Goal: Task Accomplishment & Management: Complete application form

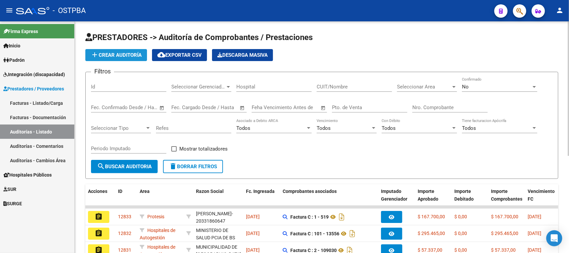
click at [109, 54] on span "add Crear Auditoría" at bounding box center [116, 55] width 51 height 6
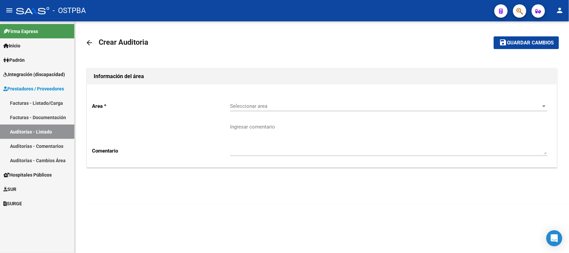
click at [248, 107] on span "Seleccionar area" at bounding box center [385, 106] width 311 height 6
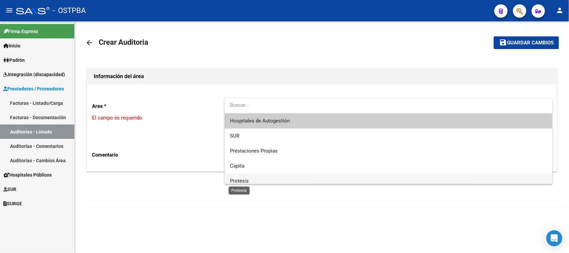
click at [241, 178] on span "Protesis" at bounding box center [239, 181] width 19 height 6
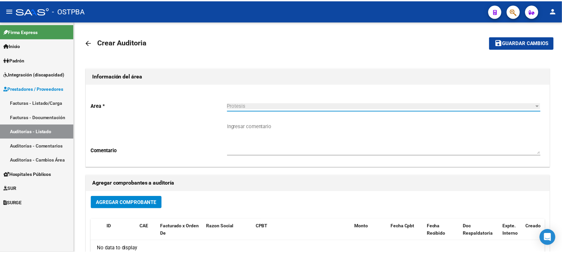
scroll to position [4, 0]
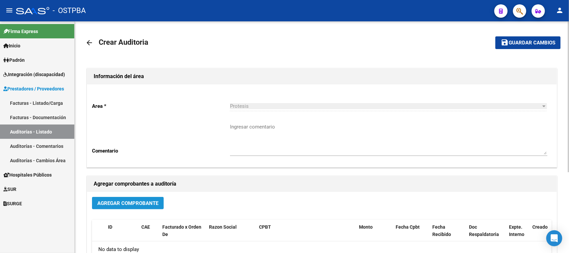
click at [144, 201] on span "Agregar Comprobante" at bounding box center [127, 203] width 61 height 6
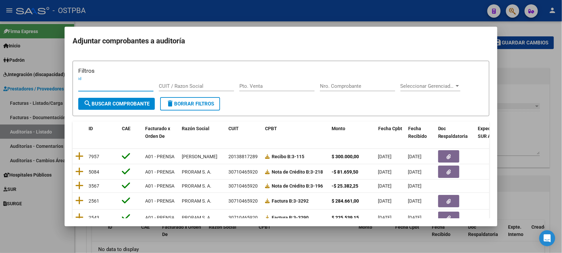
click at [518, 91] on div at bounding box center [281, 126] width 562 height 253
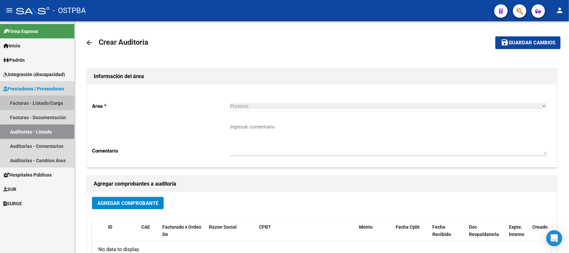
click at [22, 101] on link "Facturas - Listado/Carga" at bounding box center [37, 103] width 74 height 14
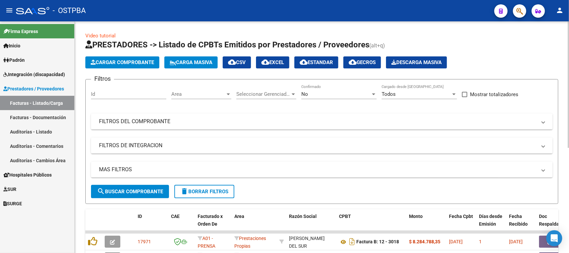
click at [134, 59] on span "Cargar Comprobante" at bounding box center [122, 62] width 63 height 6
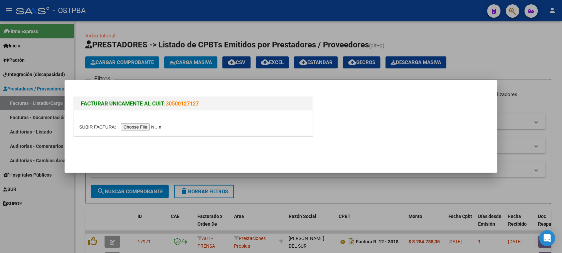
click at [153, 128] on input "file" at bounding box center [121, 126] width 84 height 7
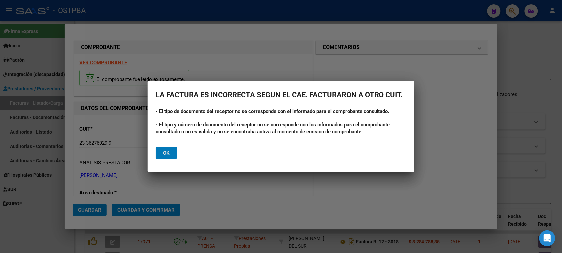
click at [164, 152] on span "Ok" at bounding box center [166, 153] width 7 height 6
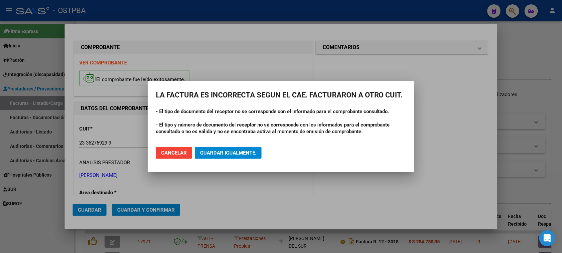
click at [227, 152] on span "Guardar igualmente." at bounding box center [228, 153] width 56 height 6
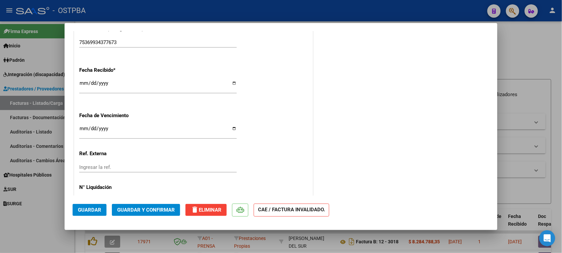
scroll to position [440, 0]
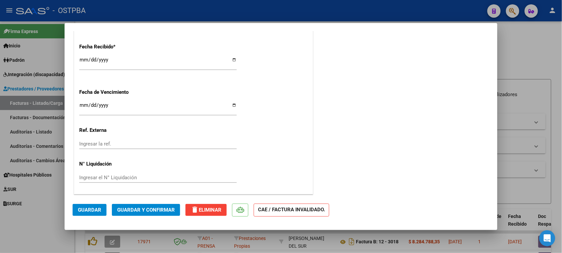
click at [81, 107] on input "Ingresar la fecha" at bounding box center [158, 107] width 158 height 11
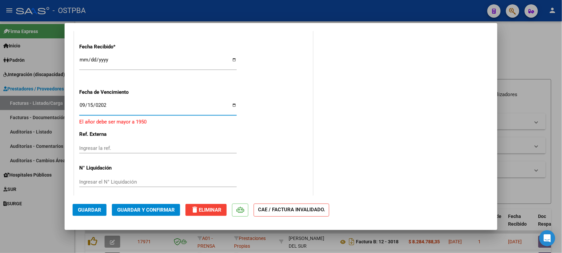
type input "[DATE]"
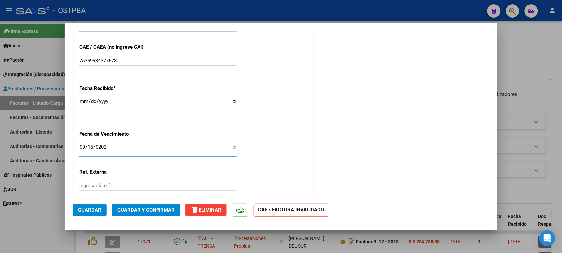
click at [83, 103] on input "[DATE]" at bounding box center [158, 104] width 158 height 11
type input "[DATE]"
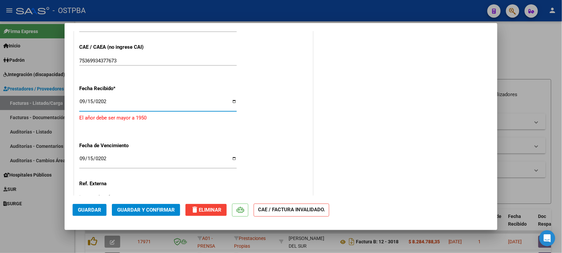
type input "[DATE]"
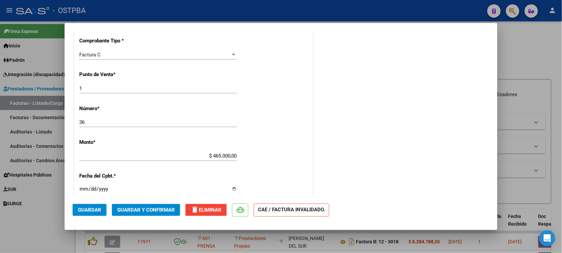
scroll to position [23, 0]
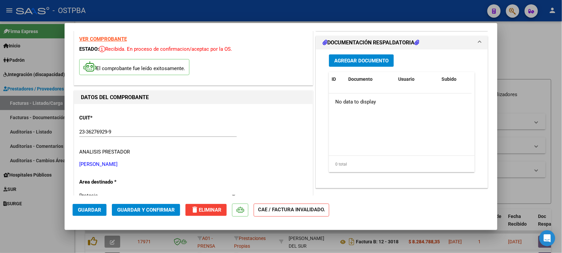
click at [342, 64] on button "Agregar Documento" at bounding box center [361, 60] width 65 height 12
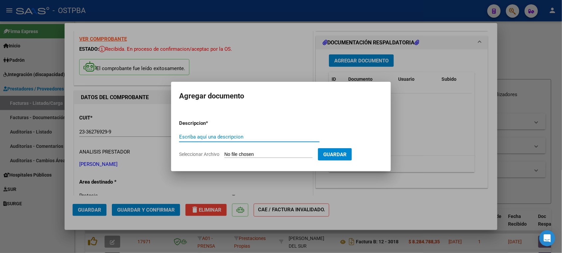
click at [246, 152] on input "Seleccionar Archivo" at bounding box center [269, 154] width 88 height 6
type input "C:\fakepath\FACTURA 1-00036 CAO.pdf"
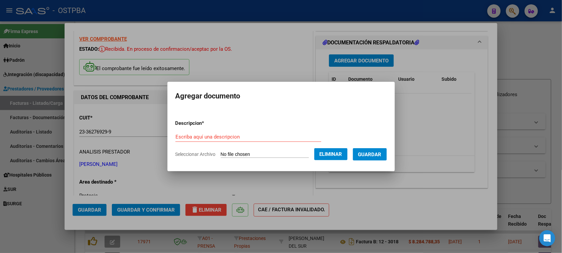
click at [182, 131] on form "Descripcion * Escriba aquí una descripcion Seleccionar Archivo Eliminar Guardar" at bounding box center [282, 138] width 212 height 49
click at [176, 137] on input "Escriba aquí una descripcion" at bounding box center [249, 137] width 146 height 6
paste input "FACTURA 1-00036 CAO"
type input "FACTURA 1-00036 CAO"
click at [375, 153] on span "Guardar" at bounding box center [369, 154] width 23 height 6
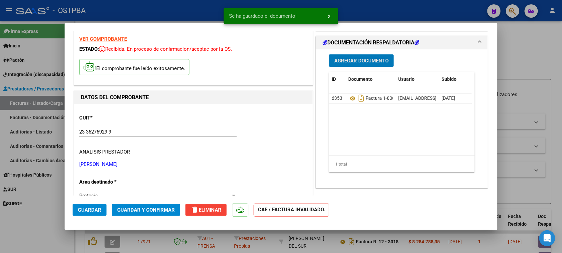
click at [355, 62] on span "Agregar Documento" at bounding box center [361, 61] width 54 height 6
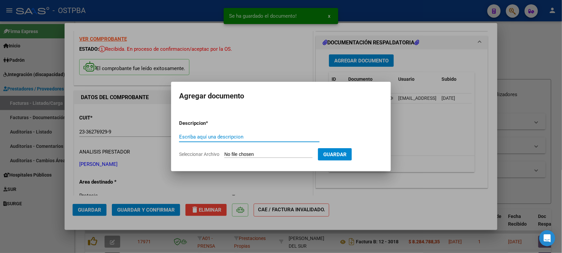
click at [234, 152] on input "Seleccionar Archivo" at bounding box center [269, 154] width 88 height 6
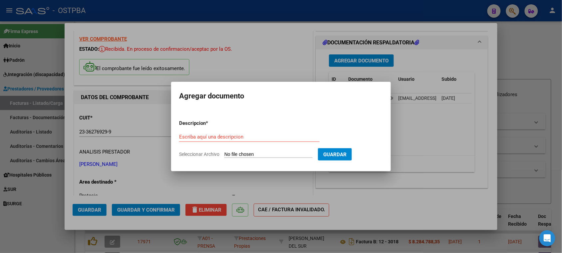
type input "C:\fakepath\PLANILLA CAO J AGOSTO.pdf"
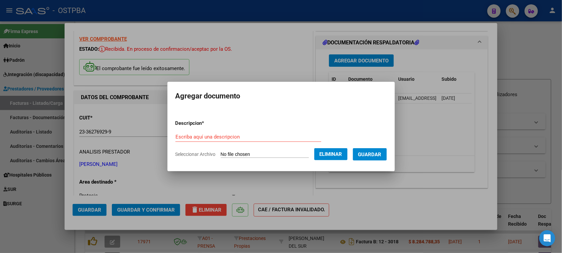
click at [342, 152] on span "Eliminar" at bounding box center [331, 154] width 23 height 6
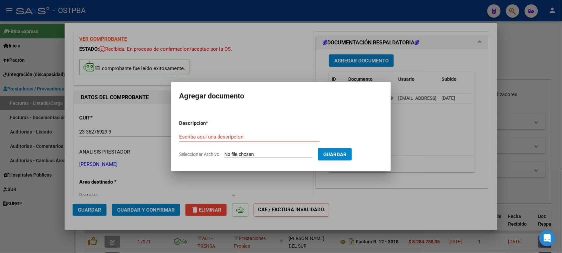
click at [242, 153] on input "Seleccionar Archivo" at bounding box center [269, 154] width 88 height 6
type input "C:\fakepath\PLANILLA CAO J AGOSTO.pdf"
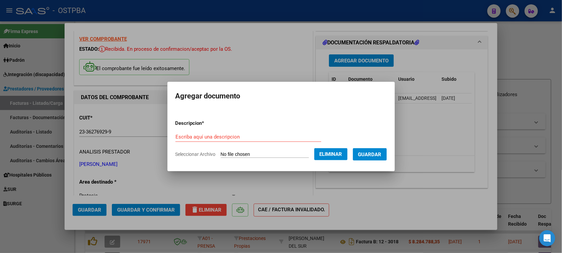
click at [176, 136] on input "Escriba aquí una descripcion" at bounding box center [249, 137] width 146 height 6
paste input "PLANILLA CAO J AGOSTO"
type input "PLANILLA CAO J AGOSTO"
click at [382, 152] on span "Guardar" at bounding box center [369, 154] width 23 height 6
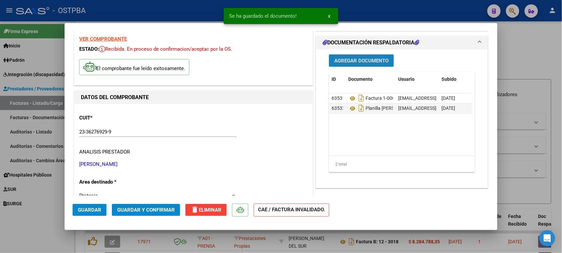
click at [351, 59] on span "Agregar Documento" at bounding box center [361, 61] width 54 height 6
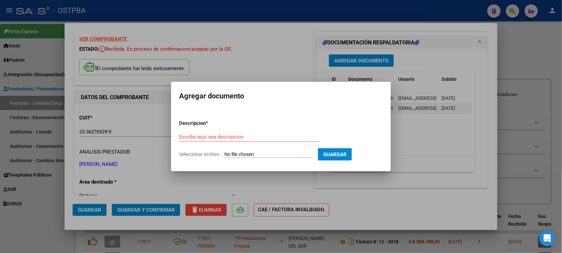
drag, startPoint x: 283, startPoint y: 93, endPoint x: 280, endPoint y: 97, distance: 4.7
click at [280, 97] on h2 "Agregar documento" at bounding box center [281, 96] width 204 height 13
click at [240, 154] on input "Seleccionar Archivo" at bounding box center [269, 154] width 88 height 6
type input "C:\fakepath\PRESUPUESTO CAO AGOSTO.pdf"
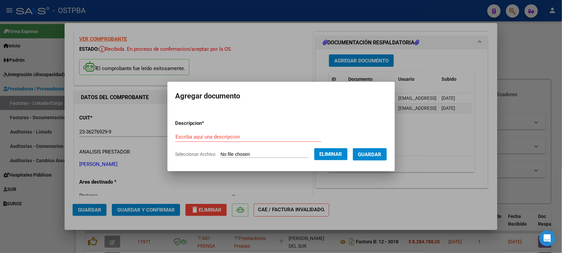
click at [177, 132] on div "Escriba aquí una descripcion" at bounding box center [249, 137] width 146 height 10
paste input "PRESUPUESTO [PERSON_NAME]"
type input "PRESUPUESTO [PERSON_NAME]"
click at [375, 153] on span "Guardar" at bounding box center [369, 154] width 23 height 6
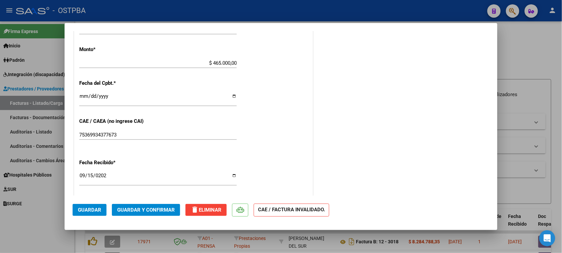
scroll to position [315, 0]
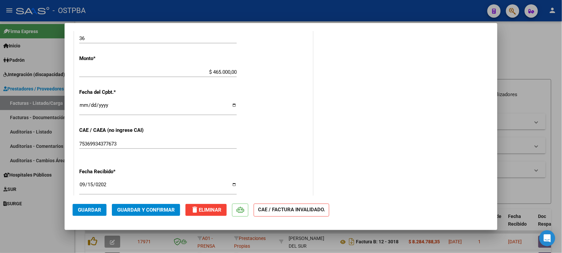
click at [140, 207] on span "Guardar y Confirmar" at bounding box center [146, 210] width 58 height 6
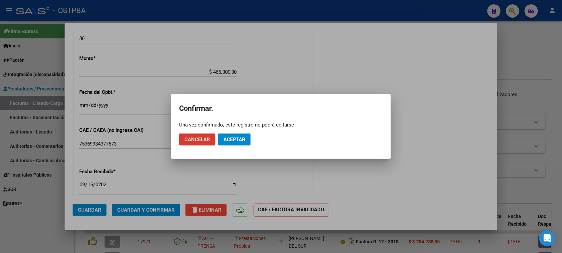
click at [228, 138] on span "Aceptar" at bounding box center [235, 139] width 22 height 6
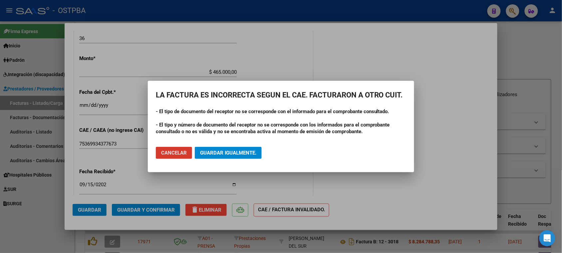
click at [224, 151] on span "Guardar igualmente." at bounding box center [228, 153] width 56 height 6
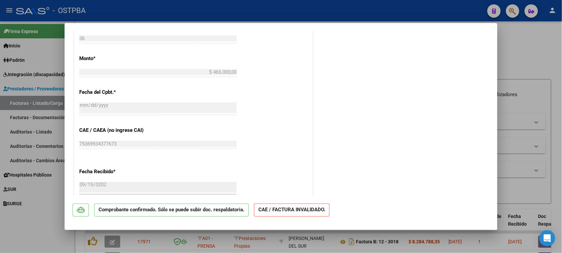
click at [529, 48] on div at bounding box center [281, 126] width 562 height 253
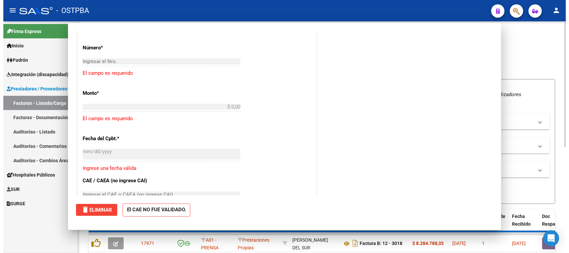
scroll to position [0, 0]
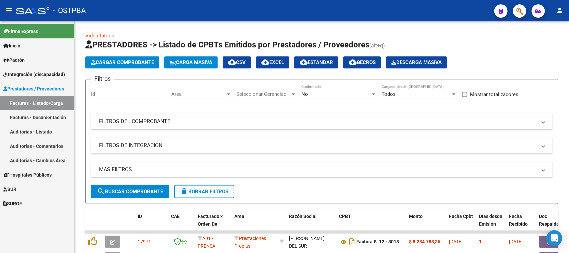
click at [29, 130] on link "Auditorías - Listado" at bounding box center [37, 131] width 74 height 14
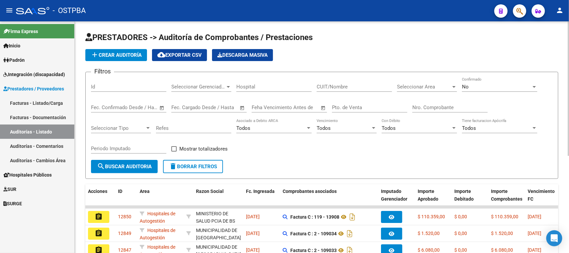
click at [114, 52] on span "add Crear Auditoría" at bounding box center [116, 55] width 51 height 6
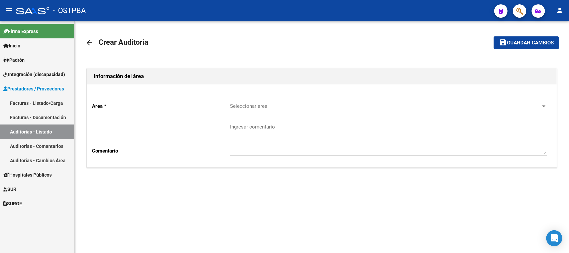
click at [239, 105] on span "Seleccionar area" at bounding box center [385, 106] width 311 height 6
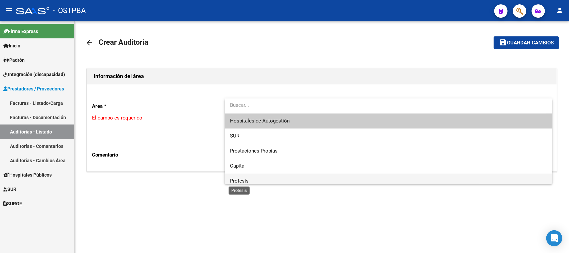
click at [237, 178] on span "Protesis" at bounding box center [239, 181] width 19 height 6
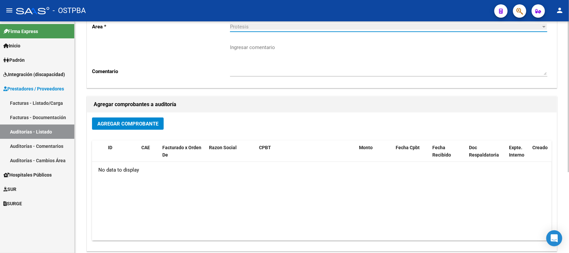
scroll to position [83, 0]
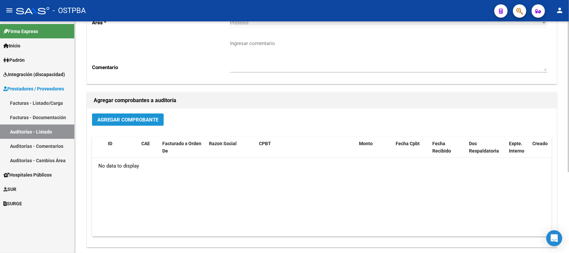
click at [123, 118] on span "Agregar Comprobante" at bounding box center [127, 120] width 61 height 6
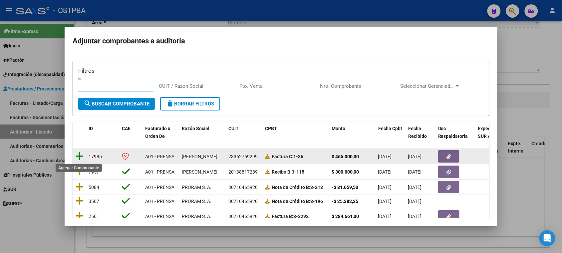
click at [80, 154] on icon at bounding box center [79, 155] width 8 height 9
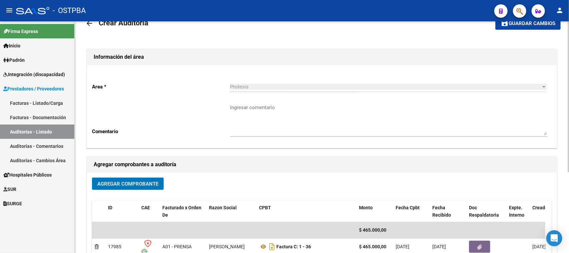
scroll to position [0, 0]
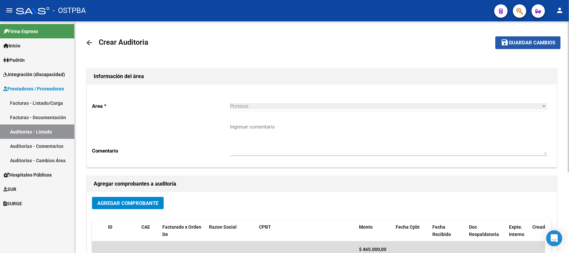
click at [526, 41] on span "Guardar cambios" at bounding box center [531, 43] width 47 height 6
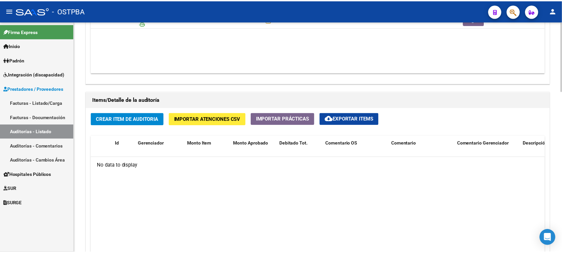
scroll to position [458, 0]
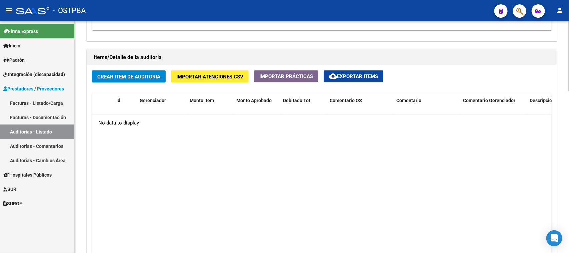
click at [124, 74] on span "Crear Item de Auditoria" at bounding box center [128, 77] width 63 height 6
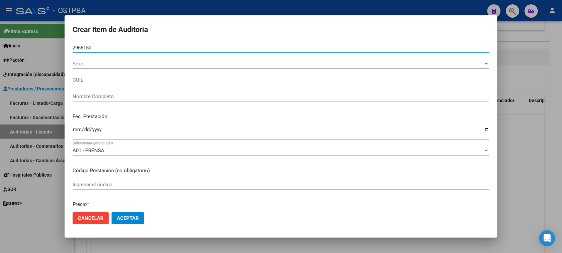
type input "29661508"
type input "27296615086"
type input "[PERSON_NAME]"
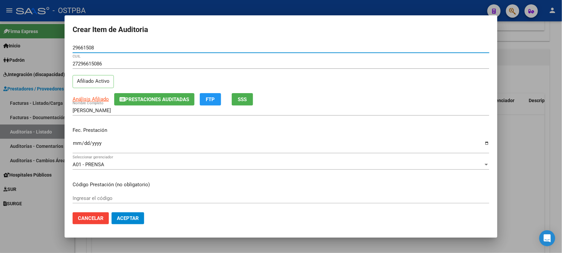
type input "29661508"
click at [77, 142] on input "Ingresar la fecha" at bounding box center [281, 145] width 417 height 11
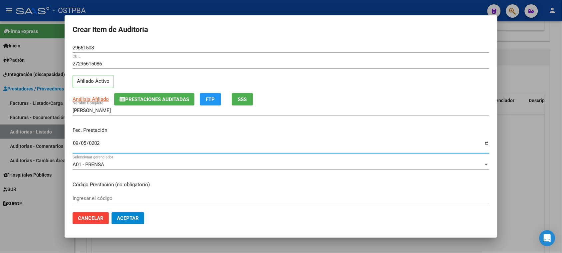
type input "[DATE]"
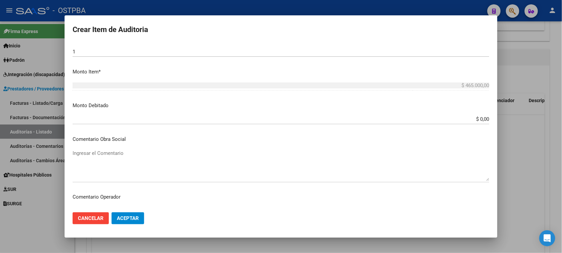
scroll to position [250, 0]
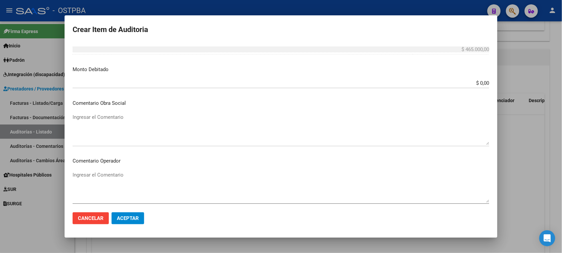
click at [74, 115] on textarea "Ingresar el Comentario" at bounding box center [281, 128] width 417 height 31
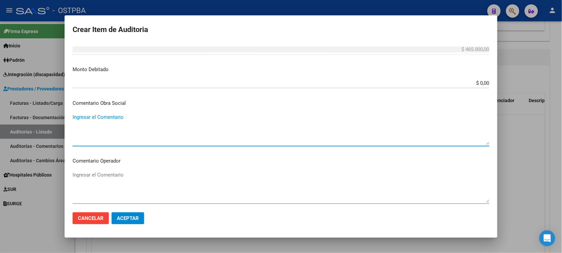
click at [79, 177] on textarea "Ingresar el Comentario" at bounding box center [281, 186] width 417 height 31
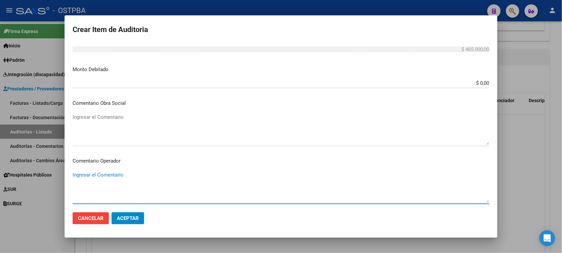
paste textarea "PAGUESE POR TRANSFERENCIA BANCARIA CORRESPONDIENTE AL MES [PERSON_NAME][DATE] /…"
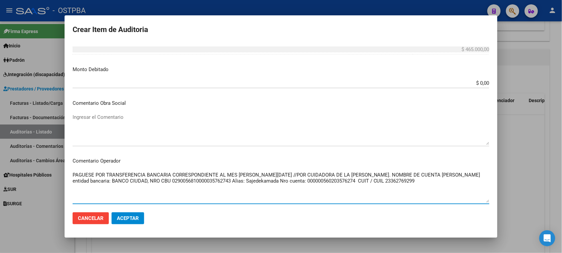
click at [245, 180] on textarea "PAGUESE POR TRANSFERENCIA BANCARIA CORRESPONDIENTE AL MES [PERSON_NAME][DATE] /…" at bounding box center [281, 186] width 417 height 31
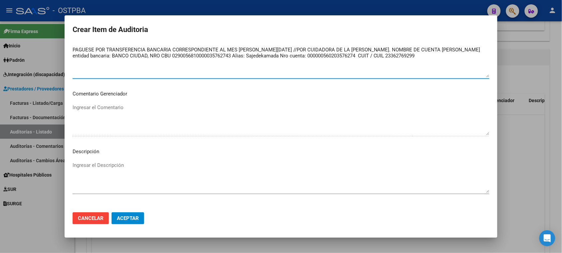
scroll to position [435, 0]
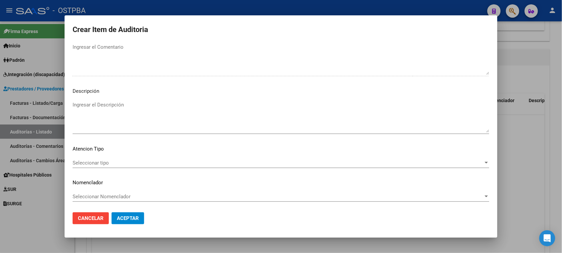
type textarea "PAGUESE POR TRANSFERENCIA BANCARIA CORRESPONDIENTE AL MES [PERSON_NAME][DATE] /…"
click at [94, 161] on span "Seleccionar tipo" at bounding box center [278, 163] width 411 height 6
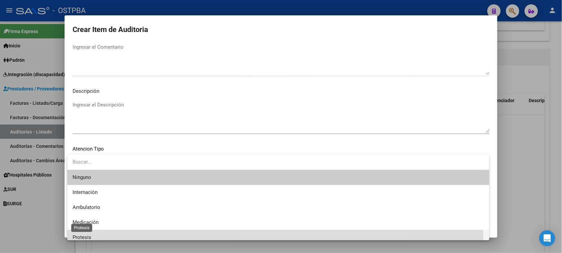
click at [79, 237] on span "Protesis" at bounding box center [82, 237] width 19 height 6
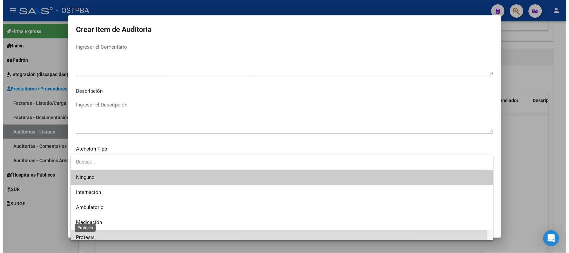
scroll to position [4, 0]
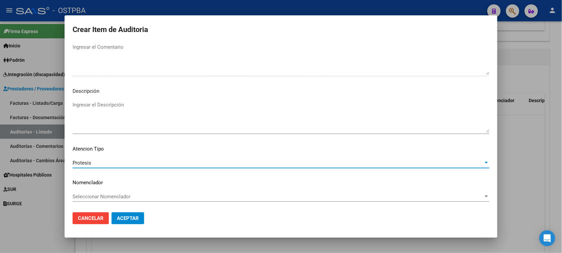
click at [123, 217] on span "Aceptar" at bounding box center [128, 218] width 22 height 6
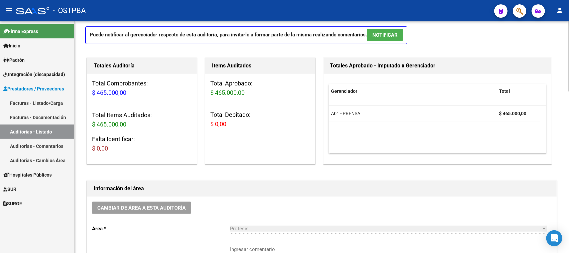
scroll to position [0, 0]
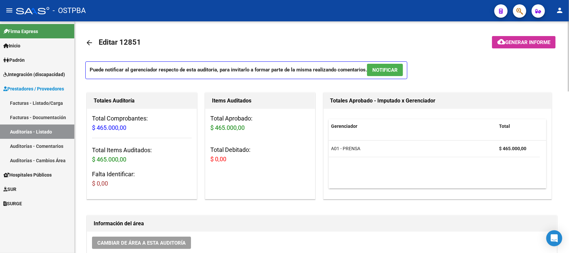
click at [523, 39] on span "Generar informe" at bounding box center [527, 42] width 45 height 6
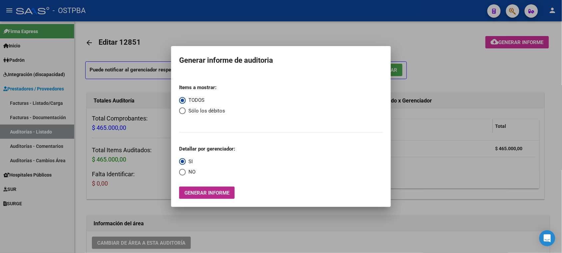
click at [196, 189] on button "Generar informe" at bounding box center [207, 192] width 56 height 12
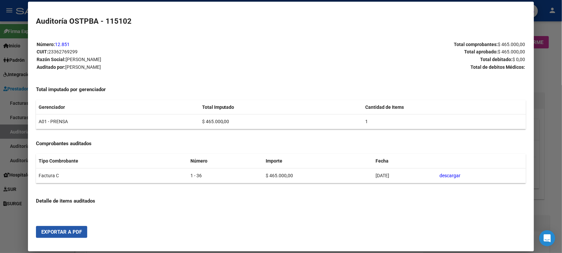
click at [58, 232] on span "Exportar a PDF" at bounding box center [61, 232] width 41 height 6
click at [557, 124] on div at bounding box center [281, 126] width 562 height 253
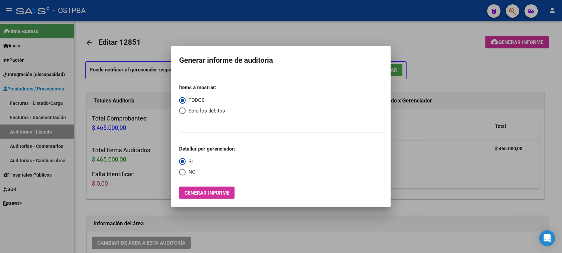
click at [555, 104] on div at bounding box center [281, 126] width 562 height 253
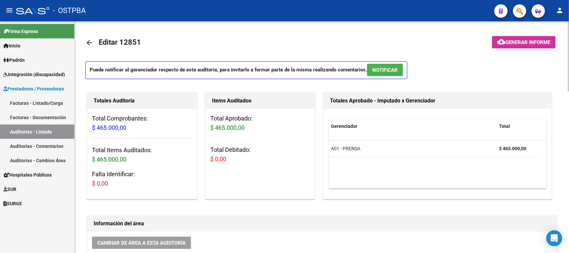
click at [90, 42] on mat-icon "arrow_back" at bounding box center [89, 43] width 8 height 8
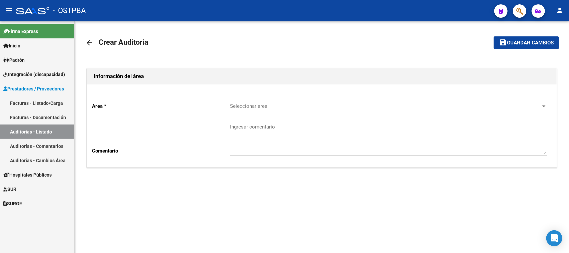
click at [90, 42] on mat-icon "arrow_back" at bounding box center [89, 43] width 8 height 8
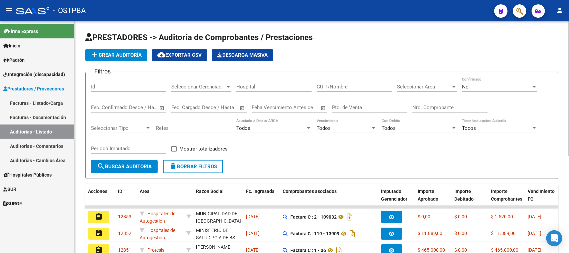
click at [104, 51] on button "add Crear Auditoría" at bounding box center [116, 55] width 62 height 12
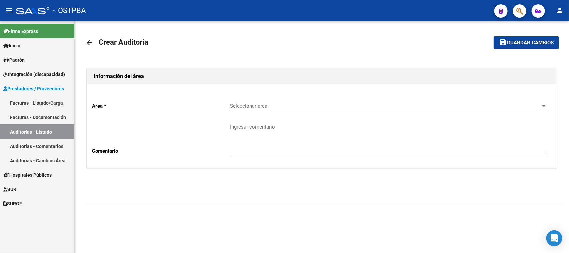
click at [23, 127] on link "Auditorías - Listado" at bounding box center [37, 131] width 74 height 14
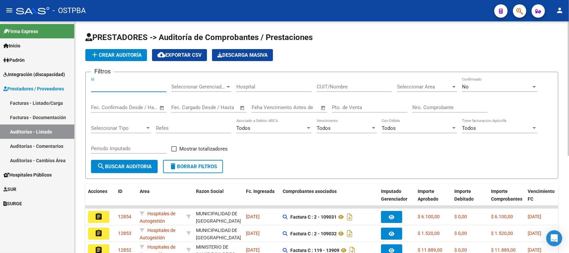
click at [103, 89] on input "Id" at bounding box center [128, 87] width 75 height 6
type input "12851"
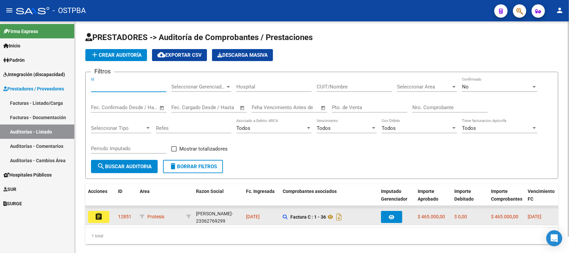
click at [99, 212] on mat-icon "assignment" at bounding box center [99, 216] width 8 height 8
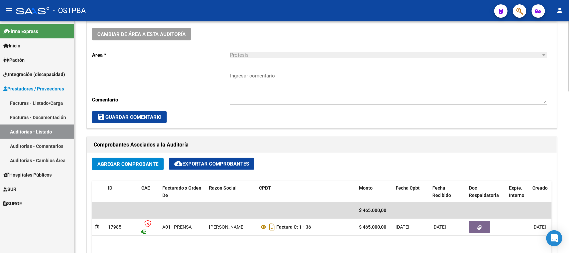
scroll to position [291, 0]
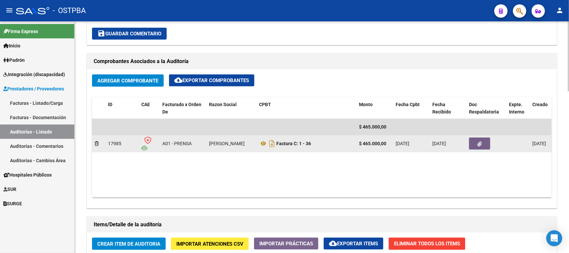
click at [480, 138] on button "button" at bounding box center [479, 143] width 21 height 12
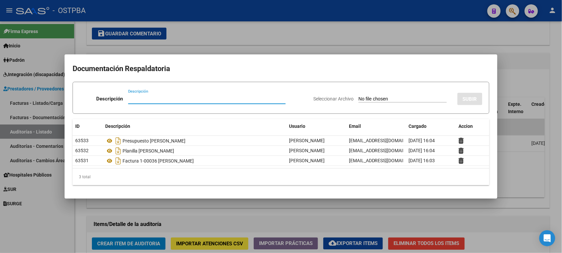
click at [372, 99] on input "Seleccionar Archivo" at bounding box center [403, 99] width 88 height 6
type input "C:\fakepath\AUDITORIA 12851.pdf"
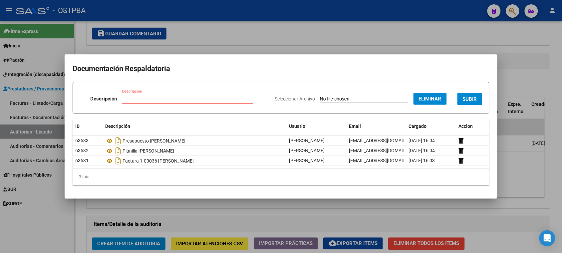
click at [122, 98] on input "Descripción" at bounding box center [187, 99] width 131 height 6
paste input "AUDITORIA 12851"
type input "AUDITORIA 12851"
click at [473, 97] on span "SUBIR" at bounding box center [470, 99] width 14 height 6
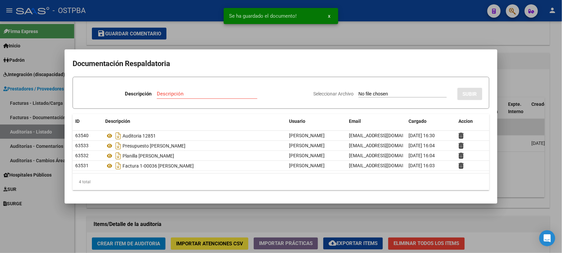
click at [517, 63] on div at bounding box center [281, 126] width 562 height 253
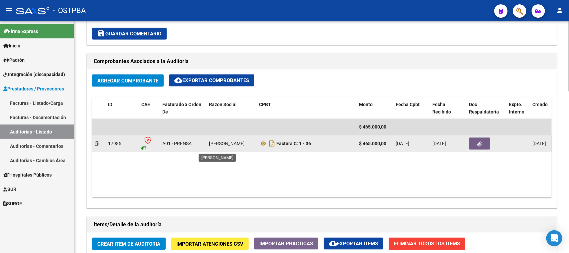
scroll to position [1, 0]
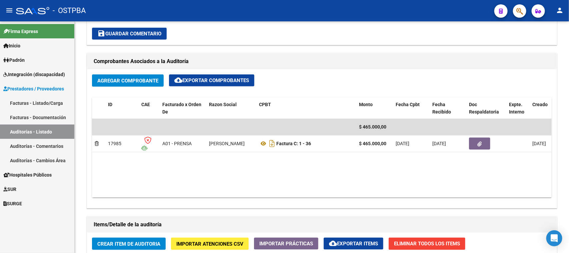
click at [19, 72] on span "Integración (discapacidad)" at bounding box center [34, 74] width 62 height 7
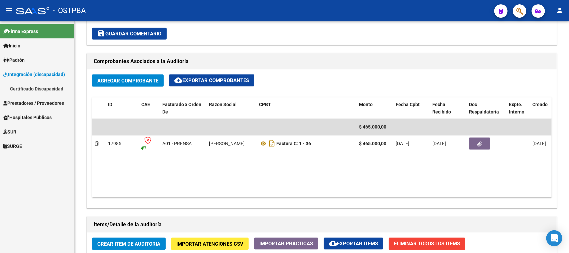
click at [16, 58] on span "Padrón" at bounding box center [13, 59] width 21 height 7
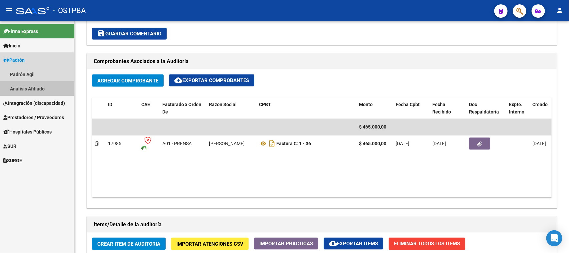
click at [20, 85] on link "Análisis Afiliado" at bounding box center [37, 88] width 74 height 14
